Goal: Task Accomplishment & Management: Manage account settings

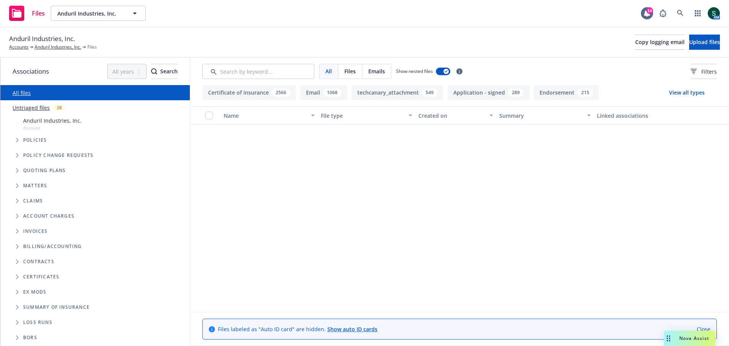
scroll to position [35245, 0]
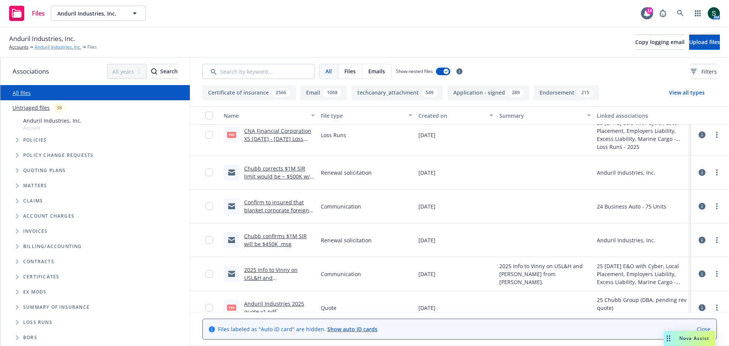
click at [44, 49] on link "Anduril Industries, Inc." at bounding box center [58, 47] width 47 height 7
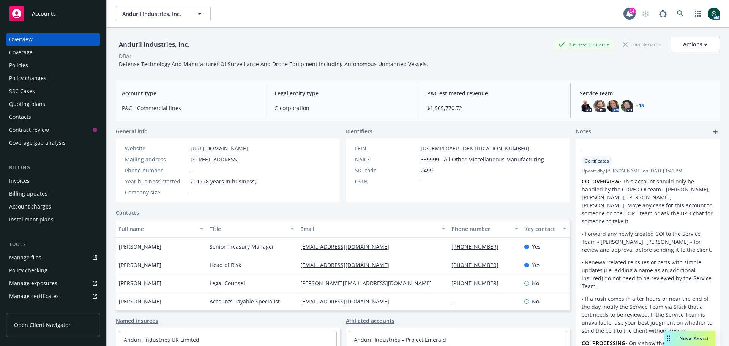
click at [27, 68] on div "Policies" at bounding box center [18, 65] width 19 height 12
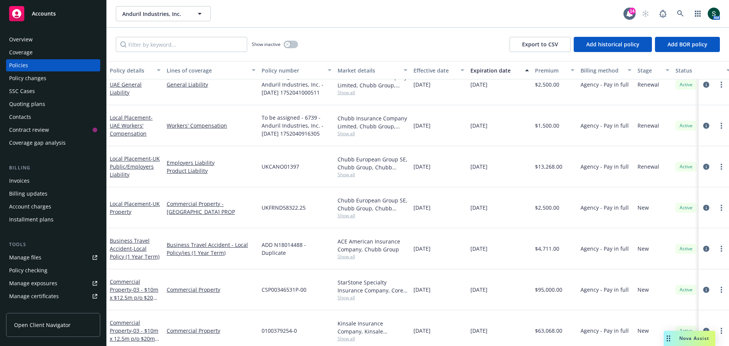
scroll to position [418, 0]
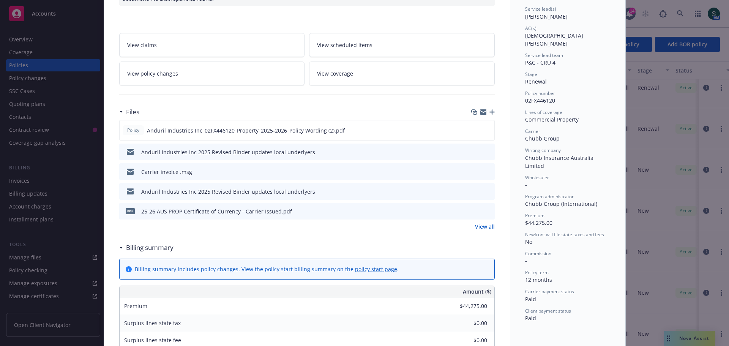
scroll to position [114, 0]
click at [488, 224] on link "View all" at bounding box center [485, 226] width 20 height 8
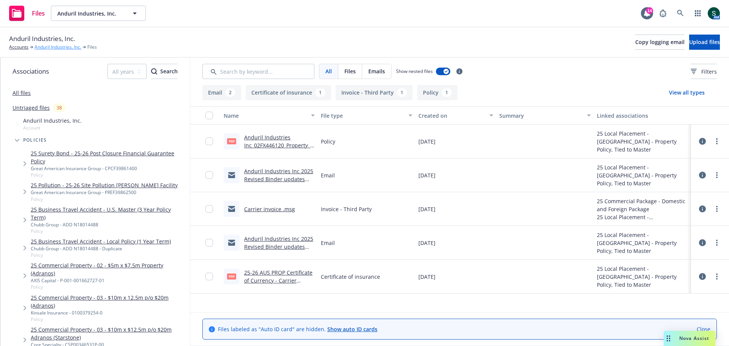
click at [56, 47] on link "Anduril Industries, Inc." at bounding box center [58, 47] width 47 height 7
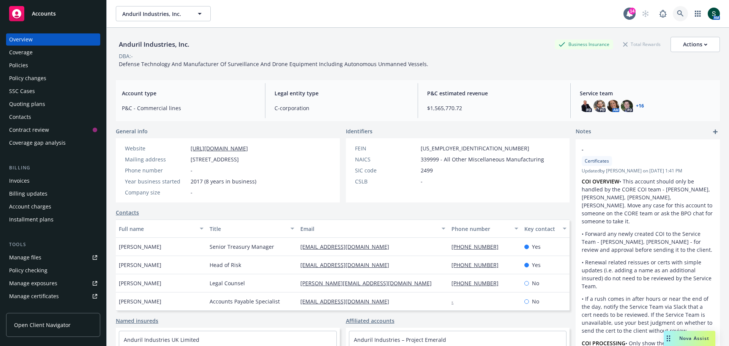
click at [679, 14] on link at bounding box center [680, 13] width 15 height 15
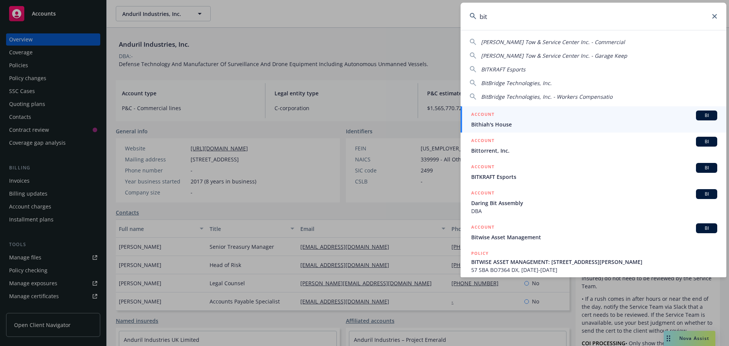
click at [502, 42] on span "[PERSON_NAME] Tow & Service Center Inc. - Commercial" at bounding box center [553, 41] width 144 height 7
type input "[PERSON_NAME] Tow & Service Center Inc. - Commercial"
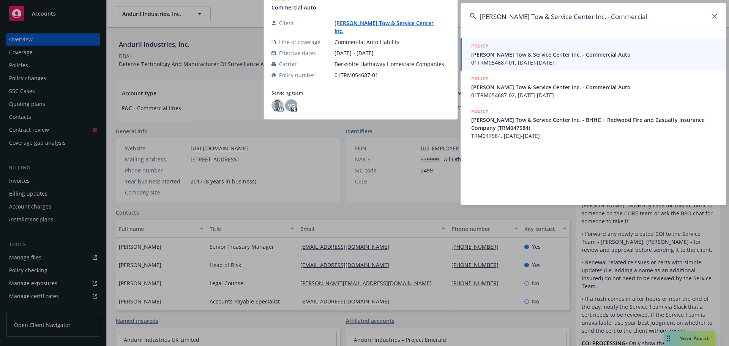
click at [497, 58] on span "[PERSON_NAME] Tow & Service Center Inc. - Commercial Auto" at bounding box center [594, 55] width 246 height 8
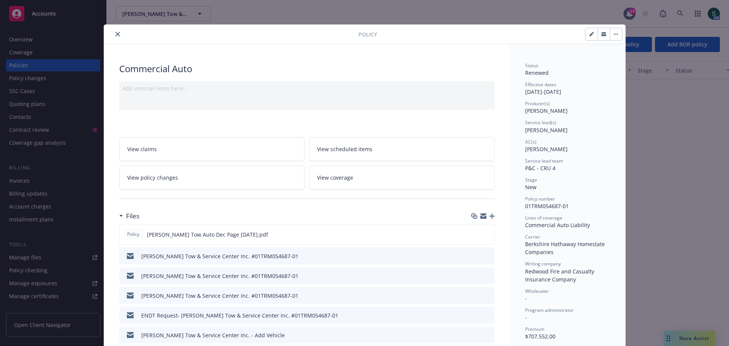
click at [115, 35] on icon "close" at bounding box center [117, 34] width 5 height 5
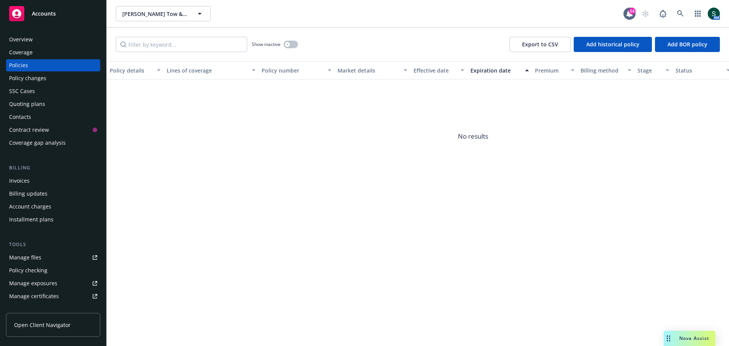
click at [30, 66] on div "Policies" at bounding box center [53, 65] width 88 height 12
click at [205, 8] on button "Bitetto's Tow & Service Center Inc." at bounding box center [163, 13] width 95 height 15
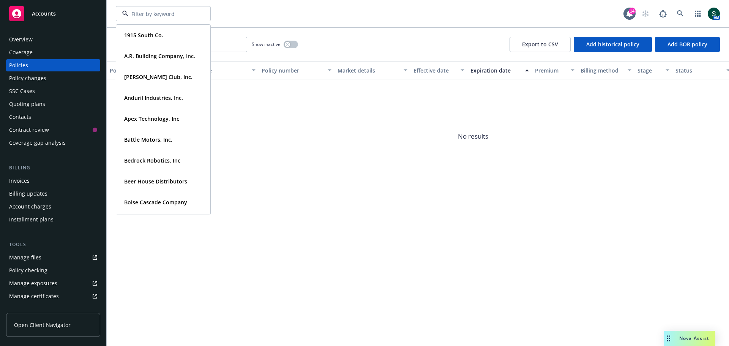
click at [23, 65] on div "Policies" at bounding box center [18, 65] width 19 height 12
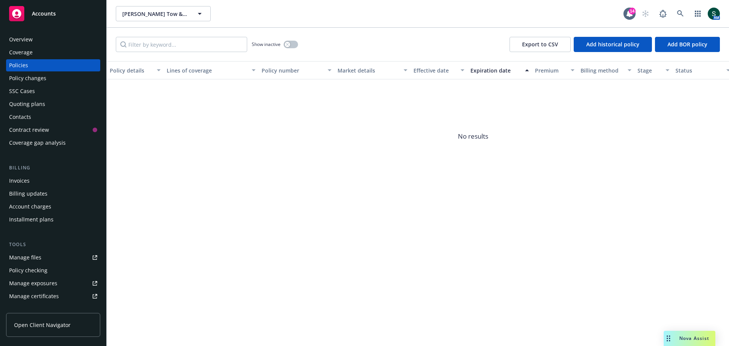
click at [20, 66] on div "Policies" at bounding box center [18, 65] width 19 height 12
click at [297, 40] on div "Show inactive" at bounding box center [275, 44] width 46 height 15
click at [294, 42] on button "button" at bounding box center [291, 45] width 14 height 8
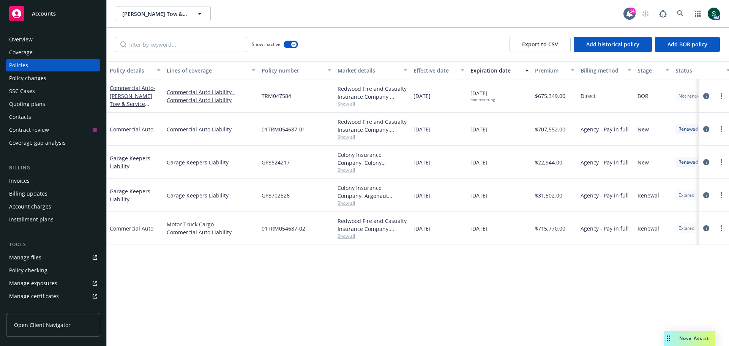
click at [25, 257] on div "Manage files" at bounding box center [25, 257] width 32 height 12
